Goal: Find contact information: Find contact information

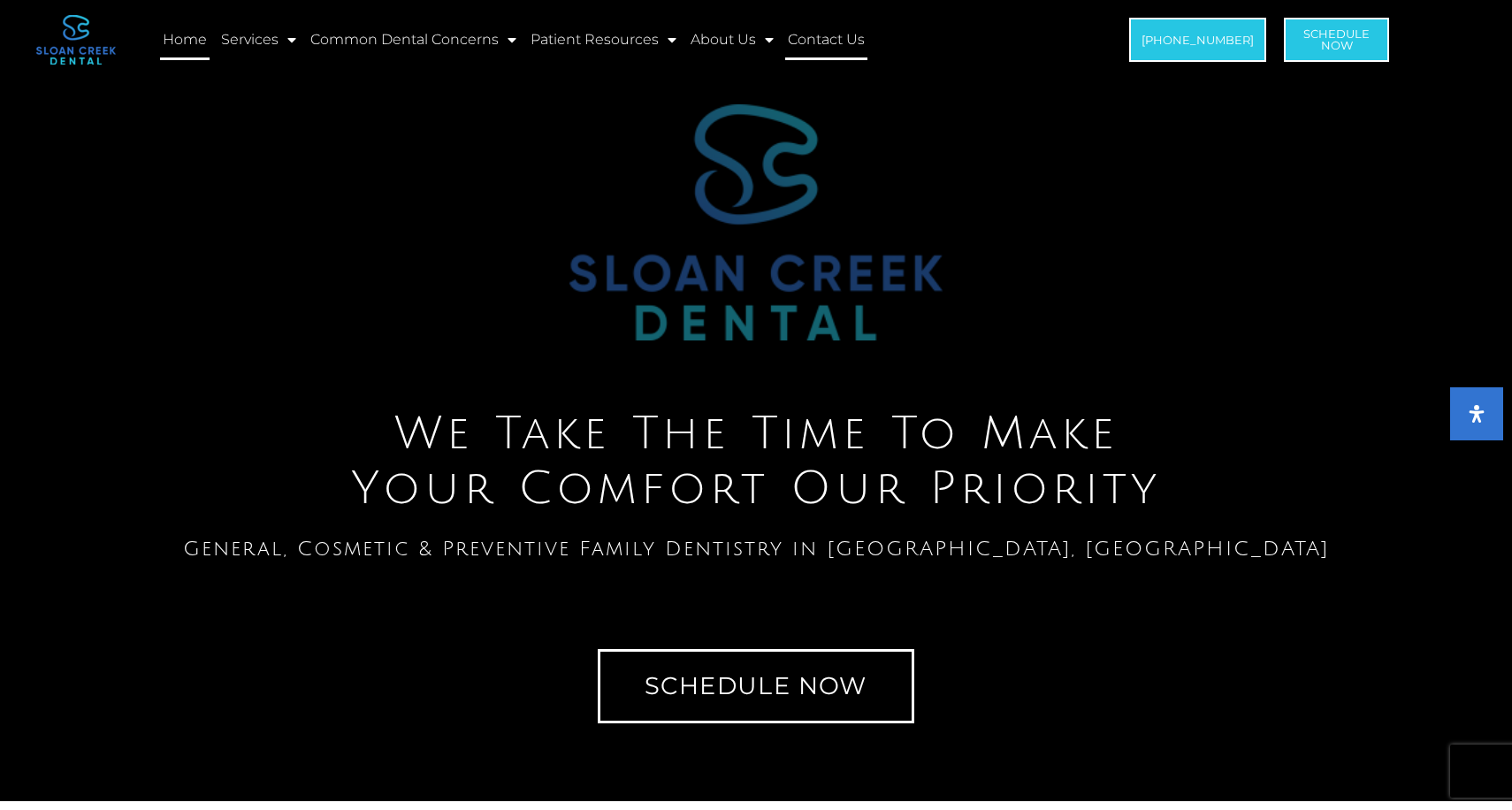
click at [820, 42] on link "Contact Us" at bounding box center [826, 40] width 82 height 41
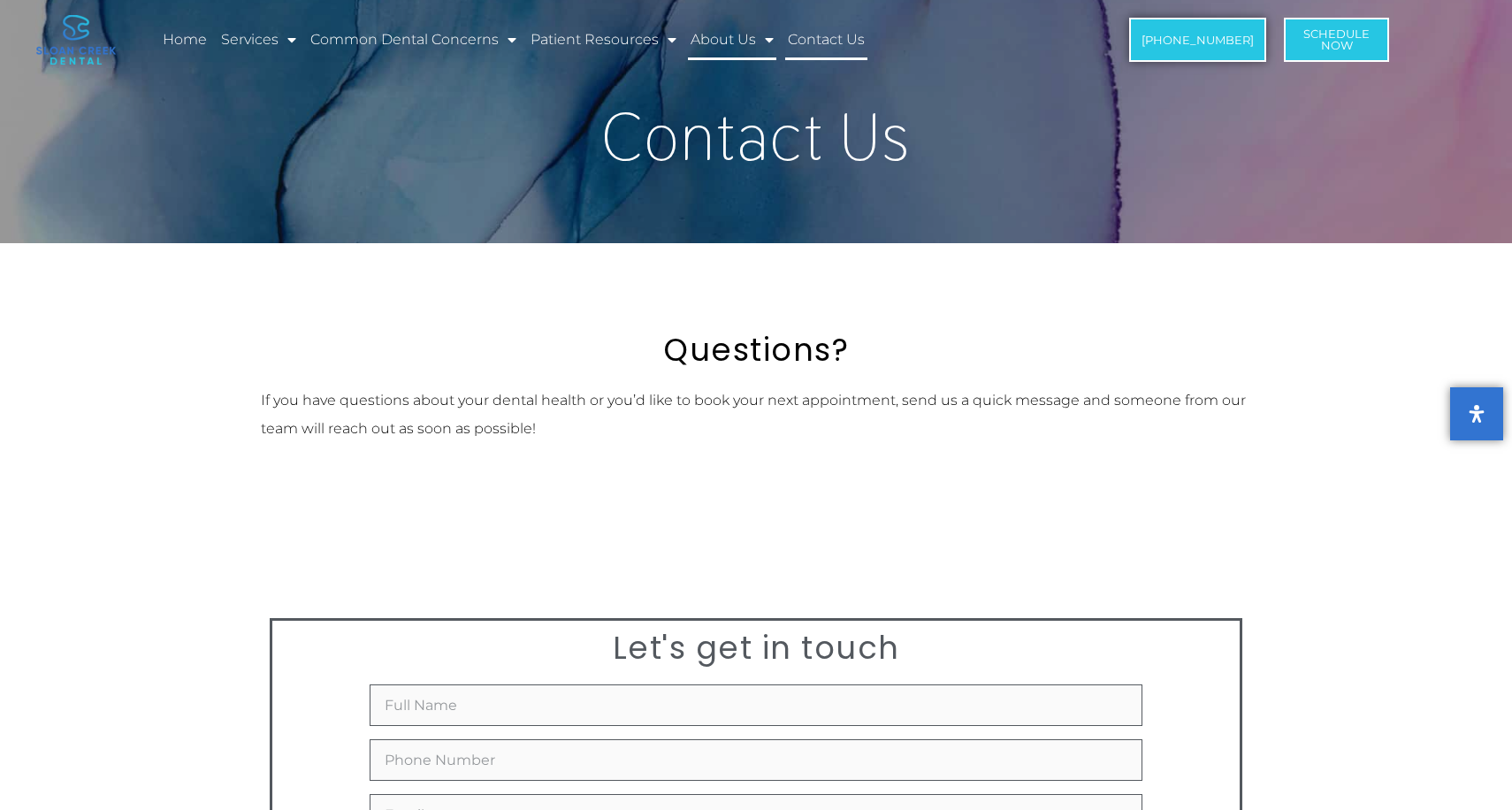
click at [743, 50] on link "About Us" at bounding box center [733, 40] width 88 height 41
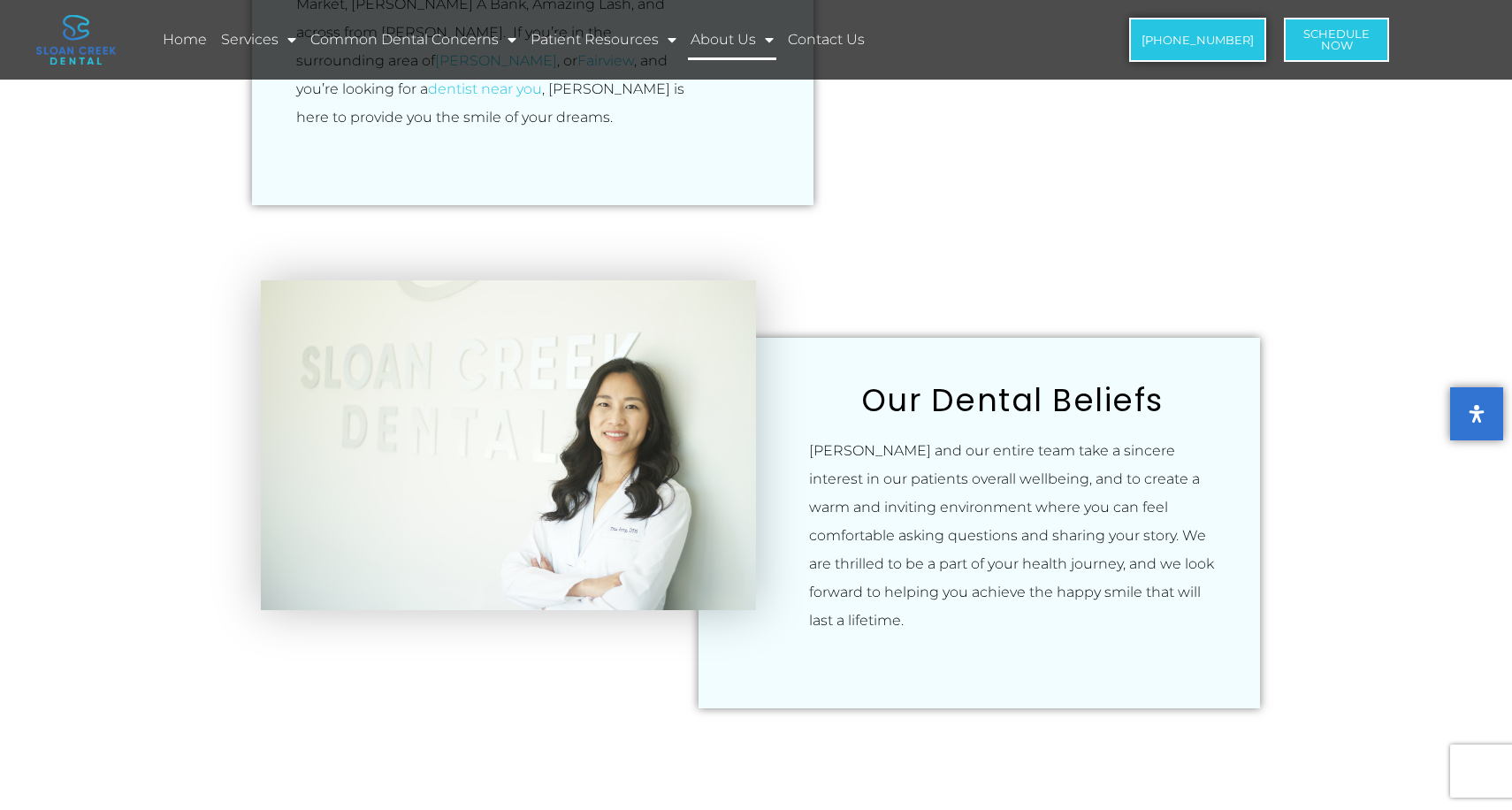
scroll to position [1754, 0]
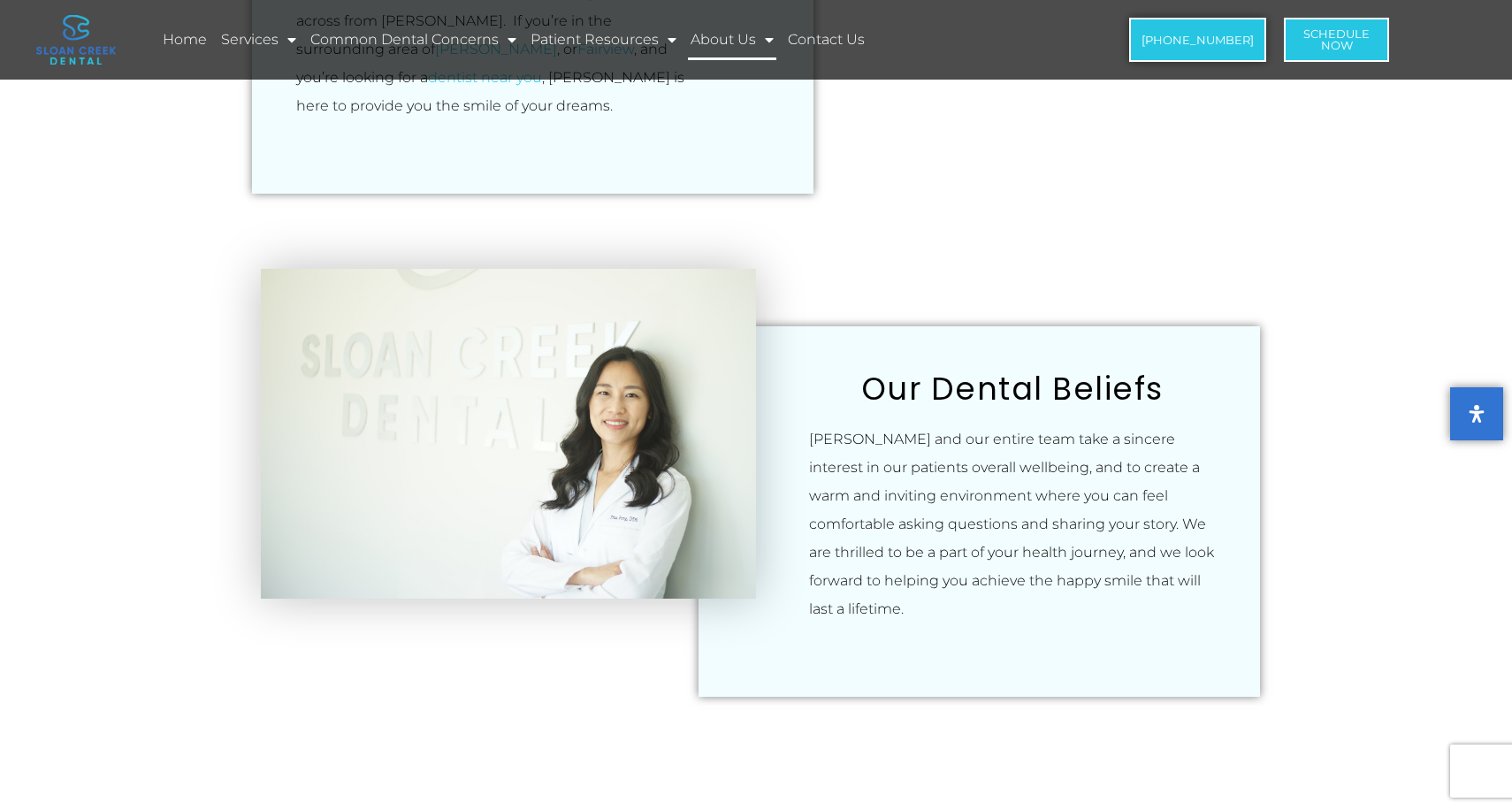
click at [864, 425] on p "Dr. Feng and our entire team take a sincere interest in our patients overall we…" at bounding box center [1013, 524] width 407 height 198
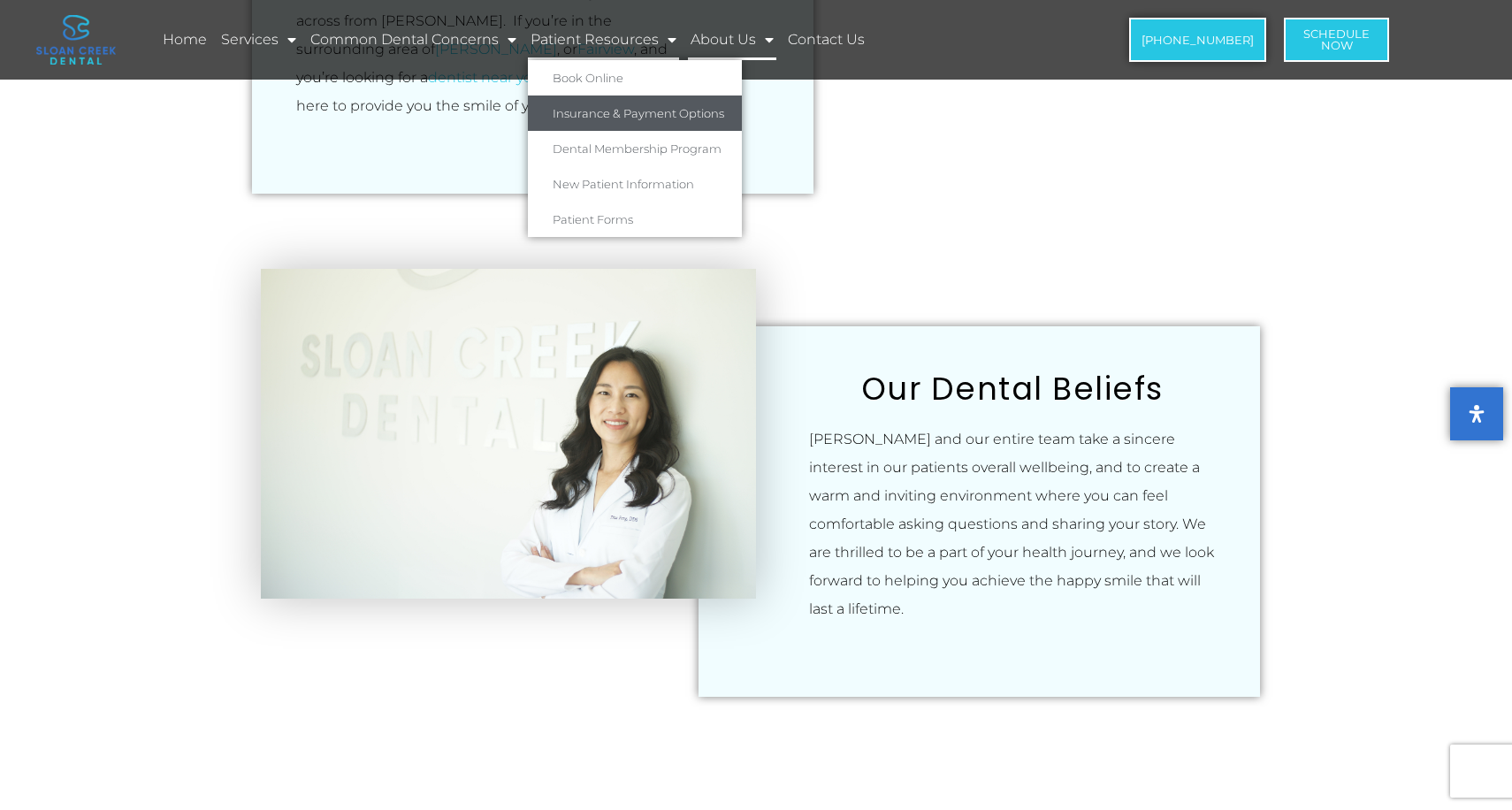
click at [635, 113] on link "Insurance & Payment Options" at bounding box center [635, 113] width 214 height 35
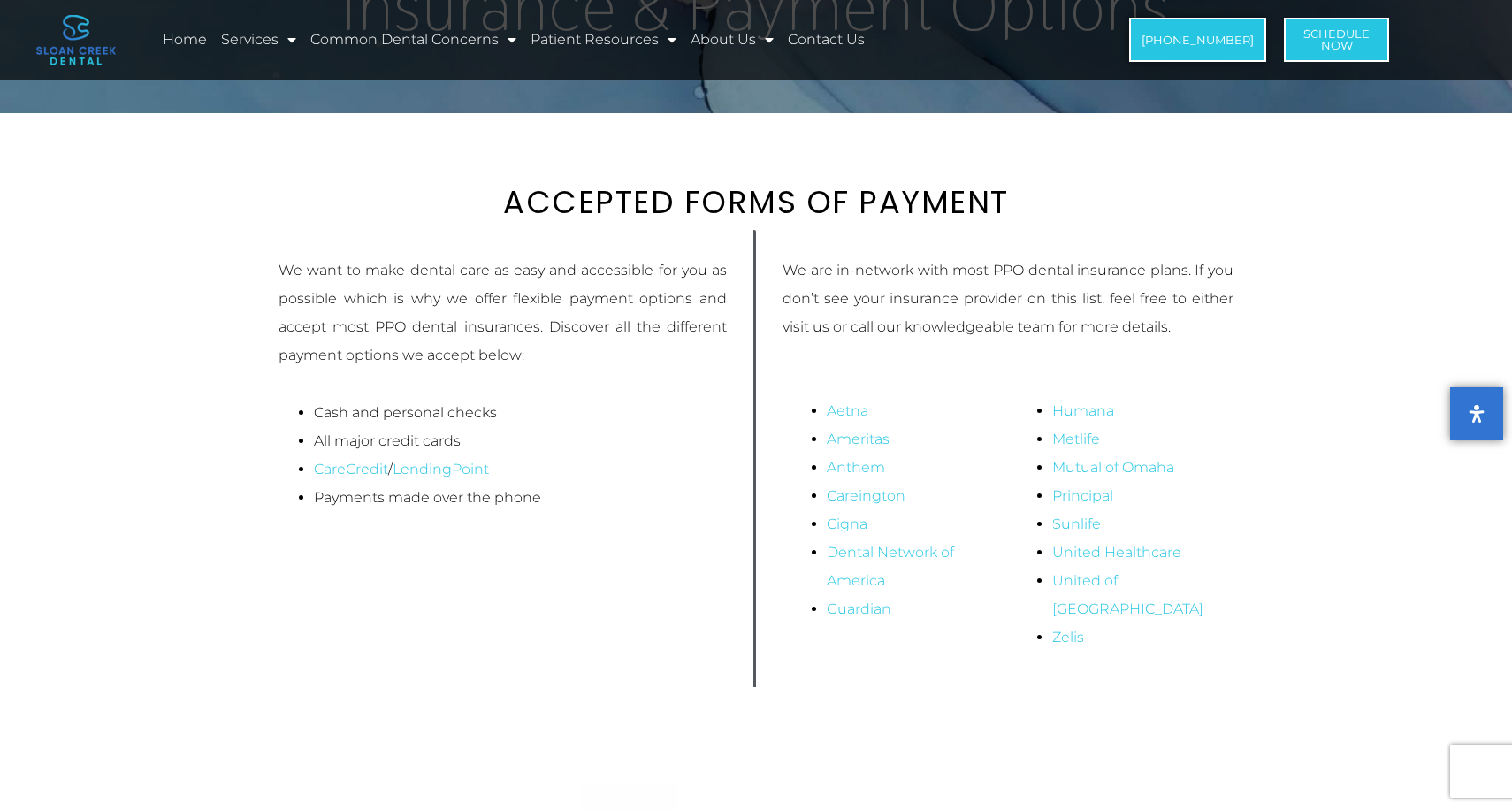
scroll to position [133, 0]
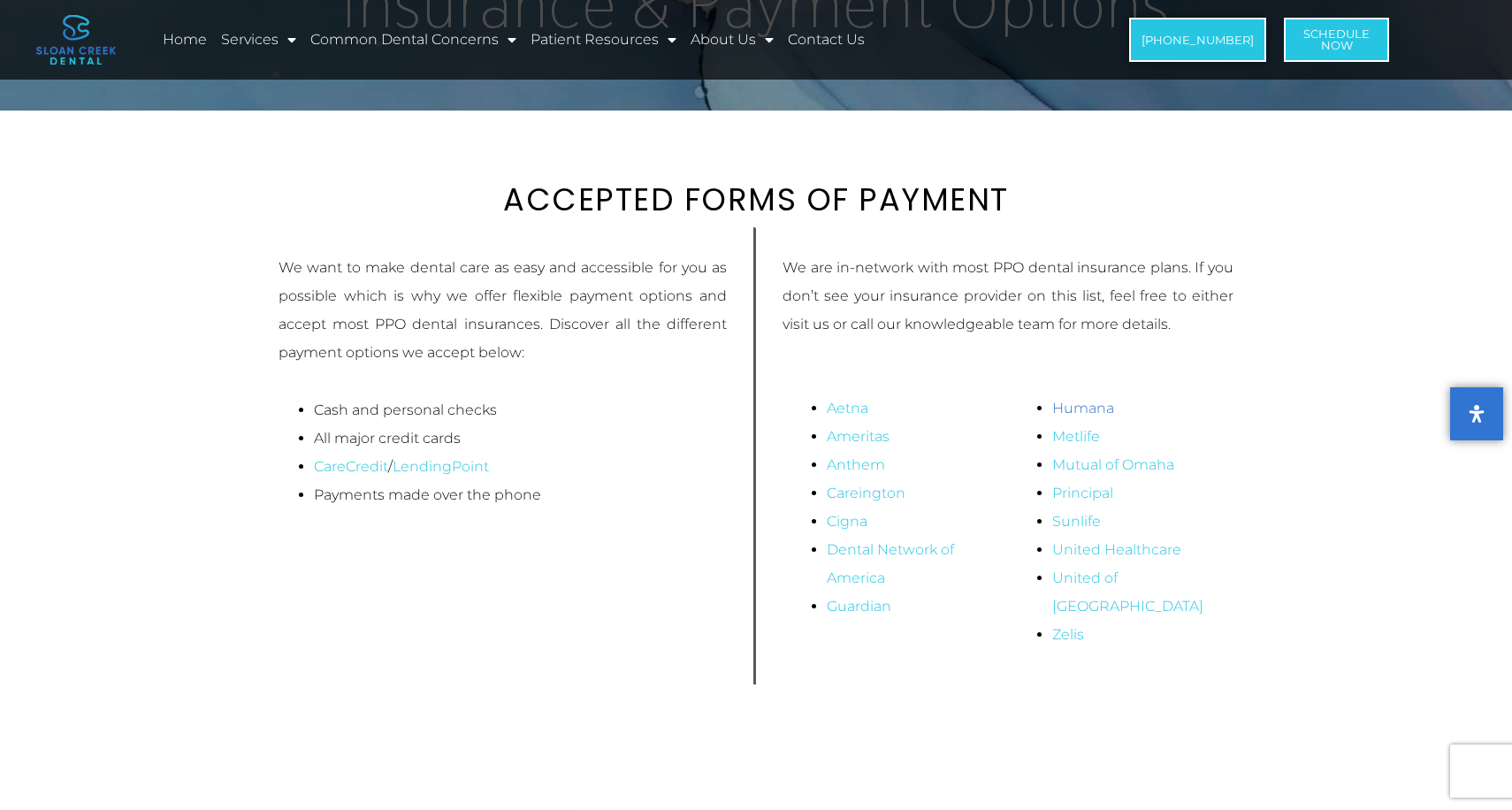
click at [1087, 409] on link "Humana" at bounding box center [1083, 408] width 62 height 17
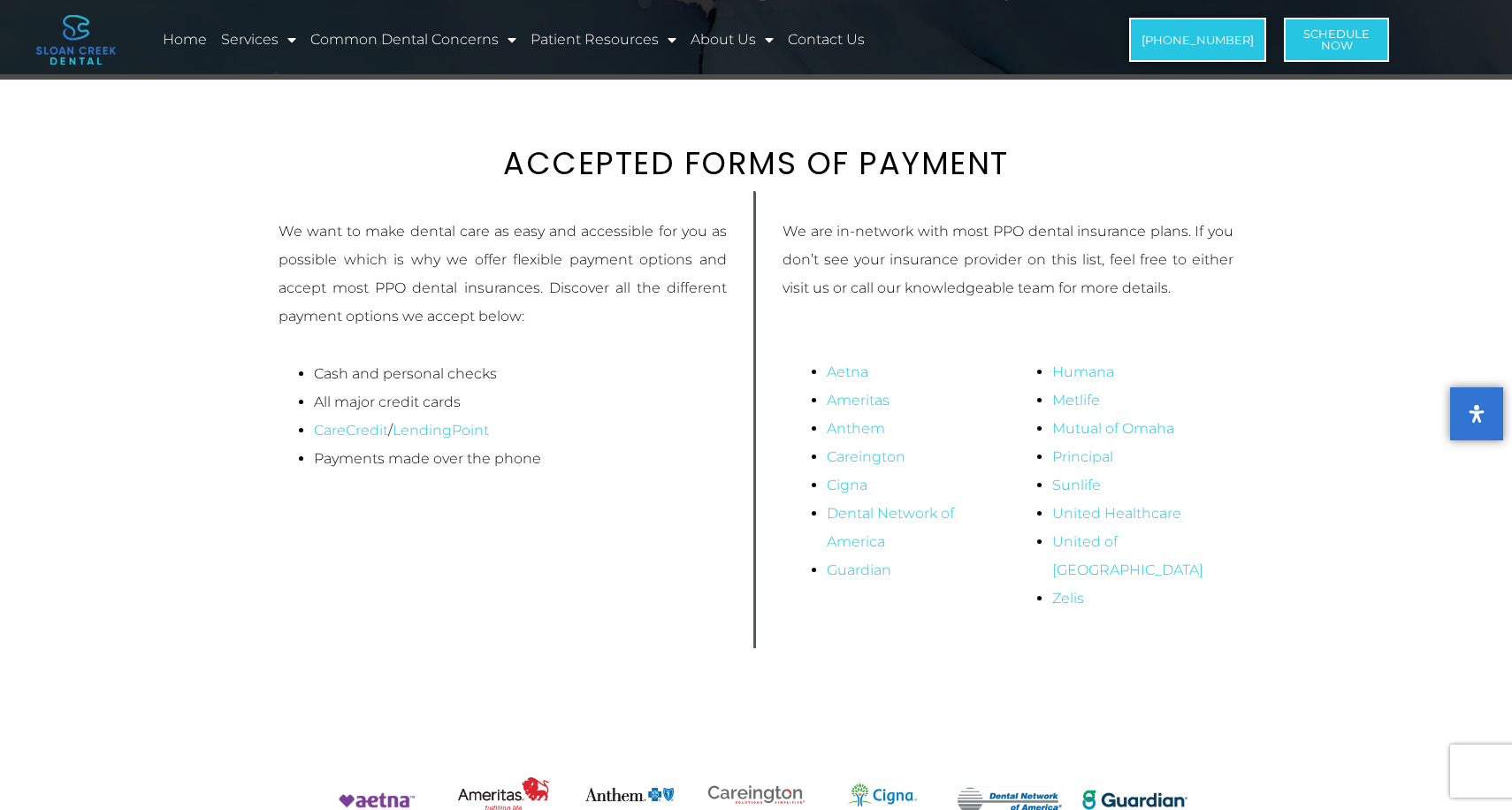
scroll to position [172, 0]
click at [1106, 371] on link "Humana" at bounding box center [1083, 369] width 62 height 17
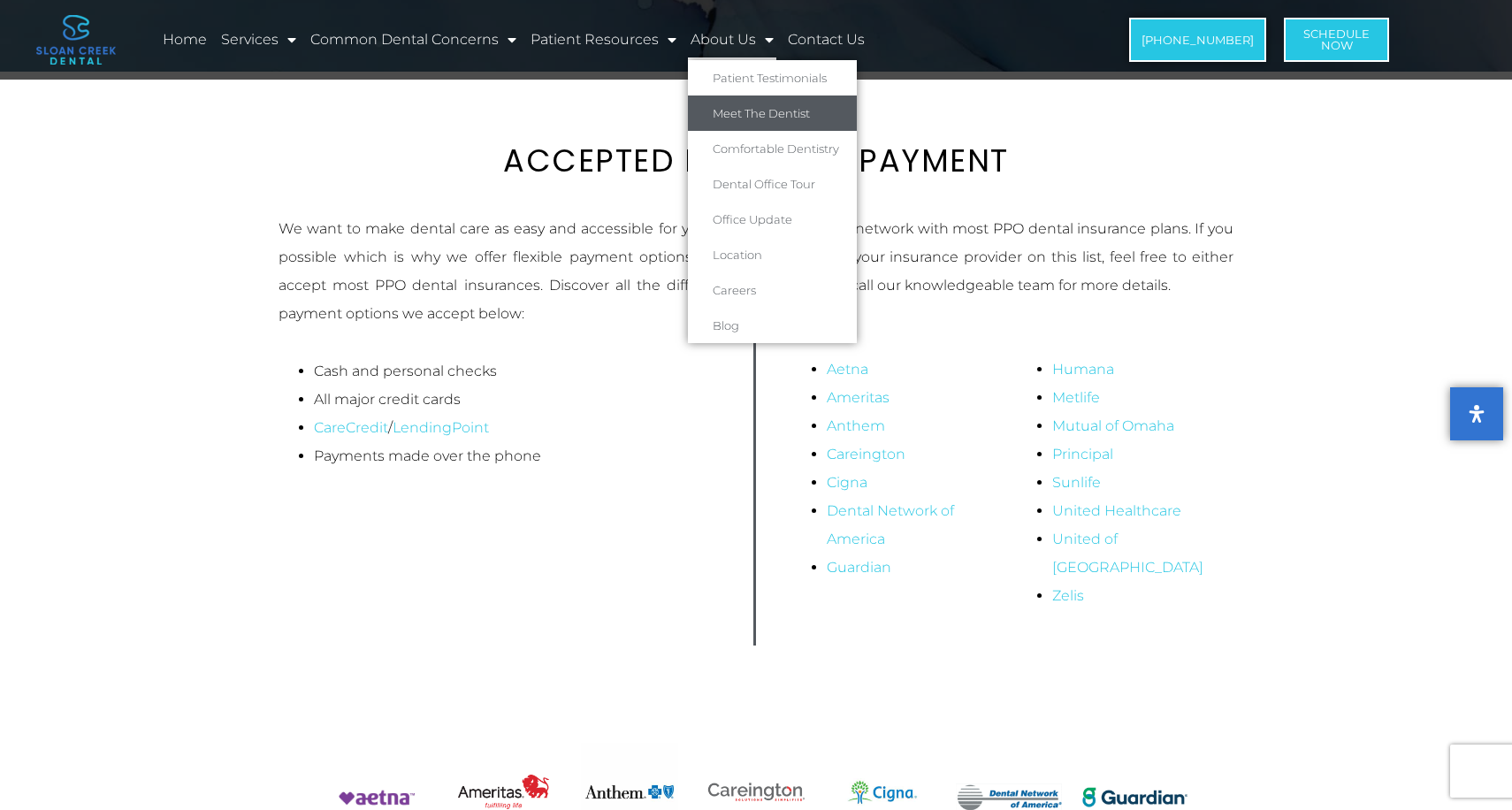
click at [740, 112] on link "Meet The Dentist" at bounding box center [772, 113] width 169 height 35
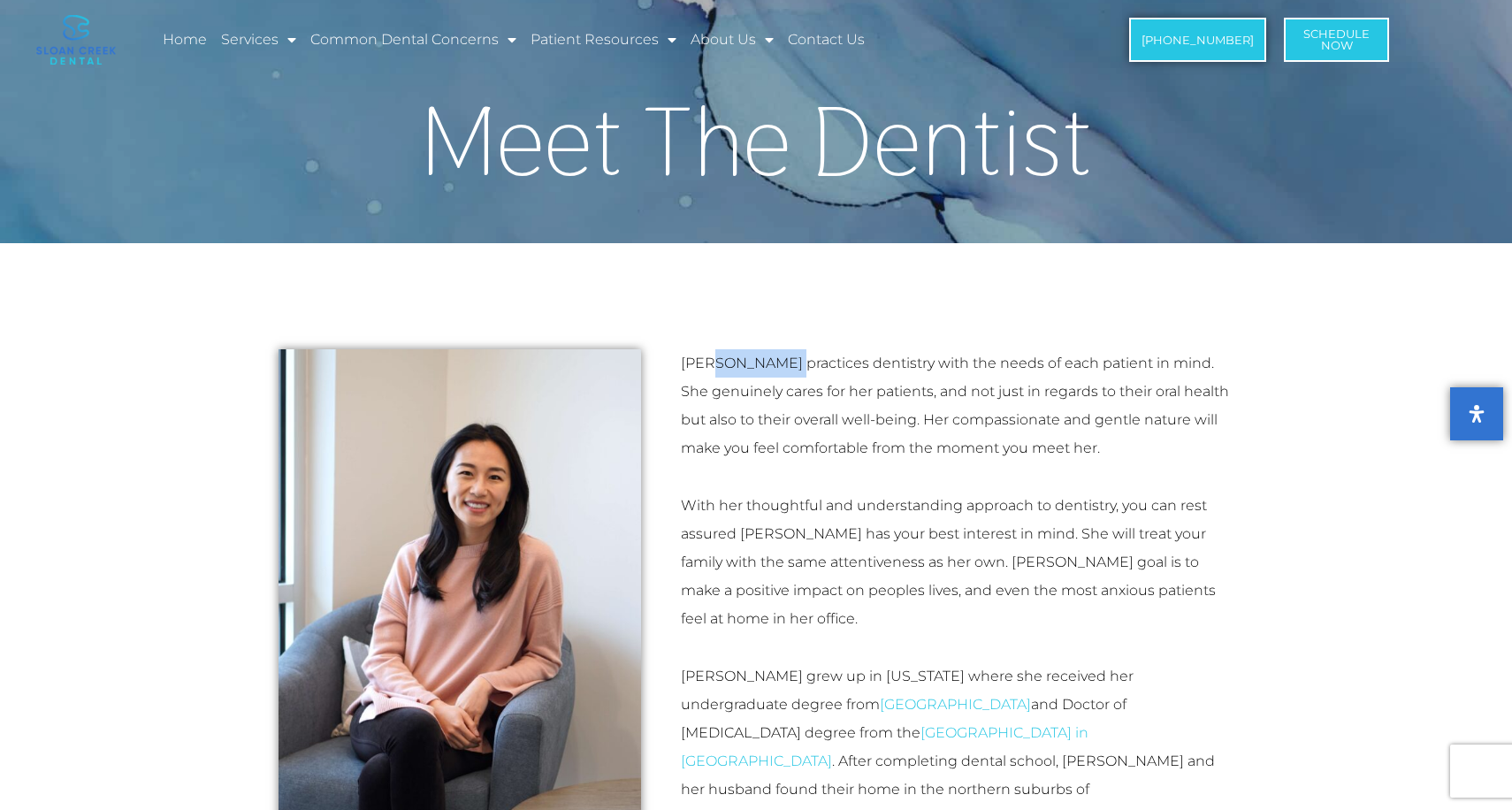
drag, startPoint x: 778, startPoint y: 362, endPoint x: 705, endPoint y: 355, distance: 73.3
click at [705, 355] on p "[PERSON_NAME] practices dentistry with the needs of each patient in mind. She g…" at bounding box center [957, 406] width 553 height 113
copy p "[PERSON_NAME]"
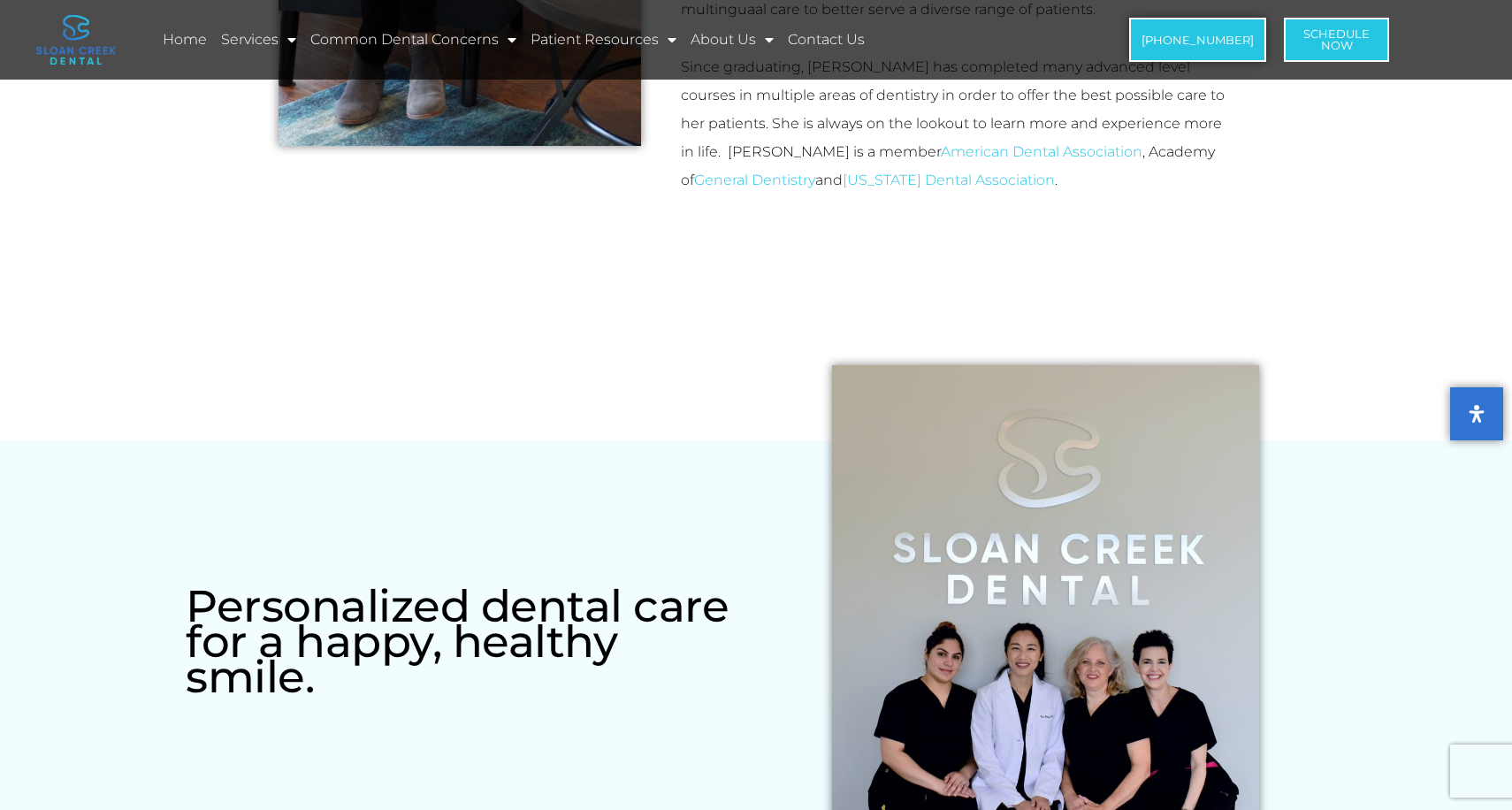
scroll to position [823, 0]
